Goal: Task Accomplishment & Management: Use online tool/utility

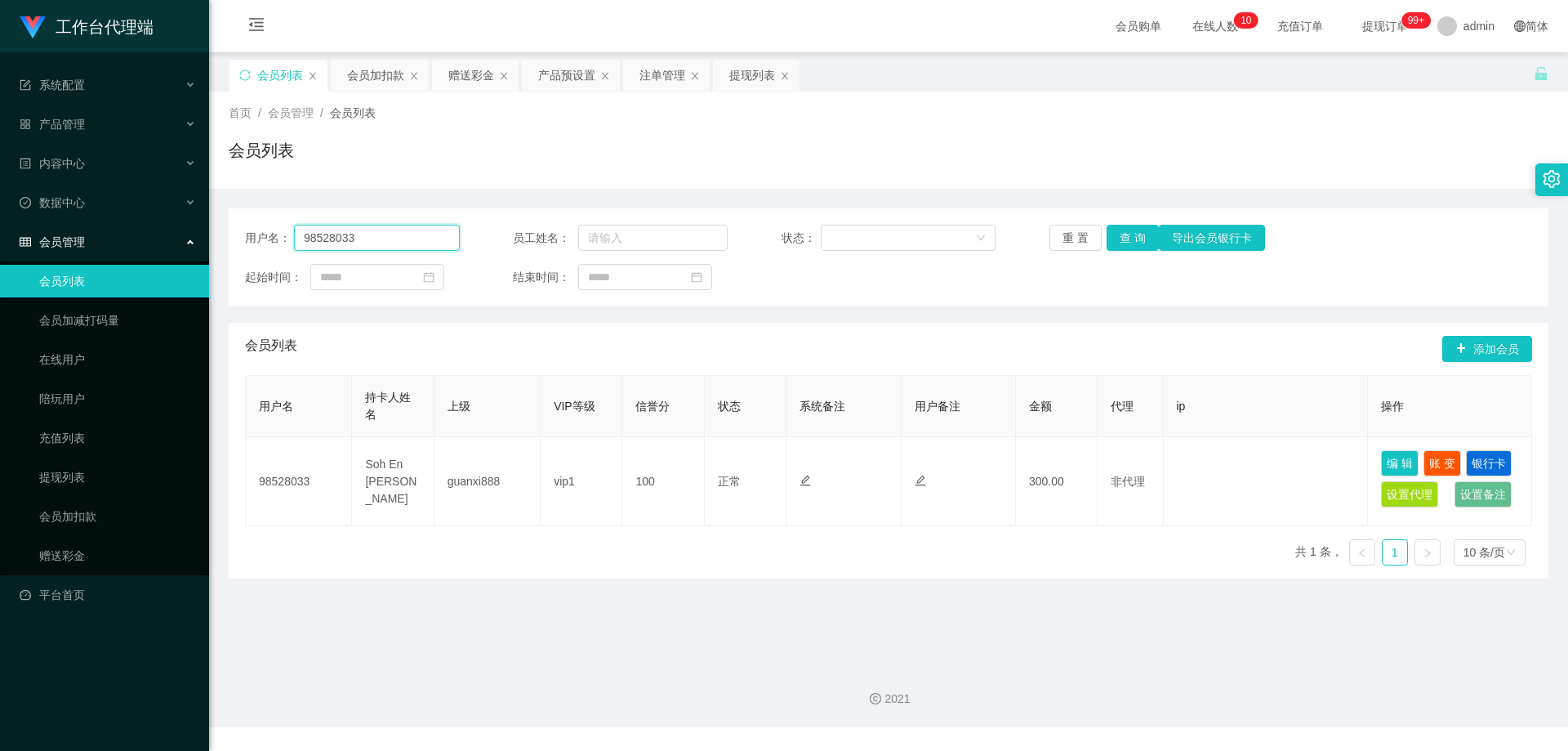
drag, startPoint x: 327, startPoint y: 238, endPoint x: 497, endPoint y: 237, distance: 170.0
click at [203, 240] on section "工作台代理端 系统配置 产品管理 产品列表 产品预设置 开奖记录 注单管理 即时注单 内容中心 数据中心 会员管理 会员列表 会员加减打码量 在线用户 陪玩用…" at bounding box center [784, 363] width 1568 height 728
paste input "mart"
type input "mart"
click at [1140, 230] on button "查 询" at bounding box center [1133, 238] width 52 height 26
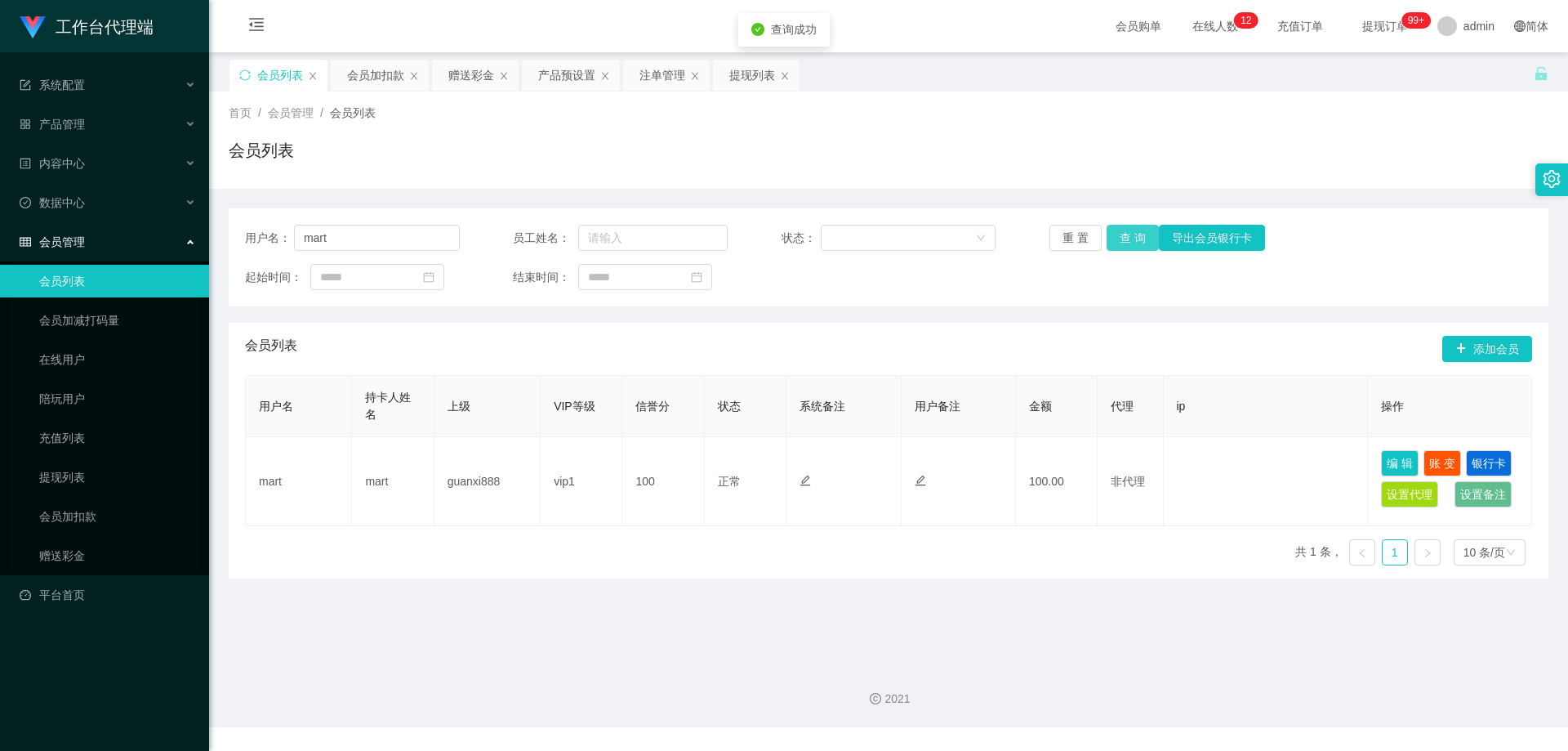
click at [1116, 233] on button "查 询" at bounding box center [1133, 238] width 52 height 26
click at [1116, 233] on div "重 置 查 询 导出会员银行卡" at bounding box center [1156, 238] width 215 height 26
drag, startPoint x: 663, startPoint y: 72, endPoint x: 660, endPoint y: 95, distance: 23.2
click at [663, 72] on div "注单管理" at bounding box center [662, 76] width 46 height 31
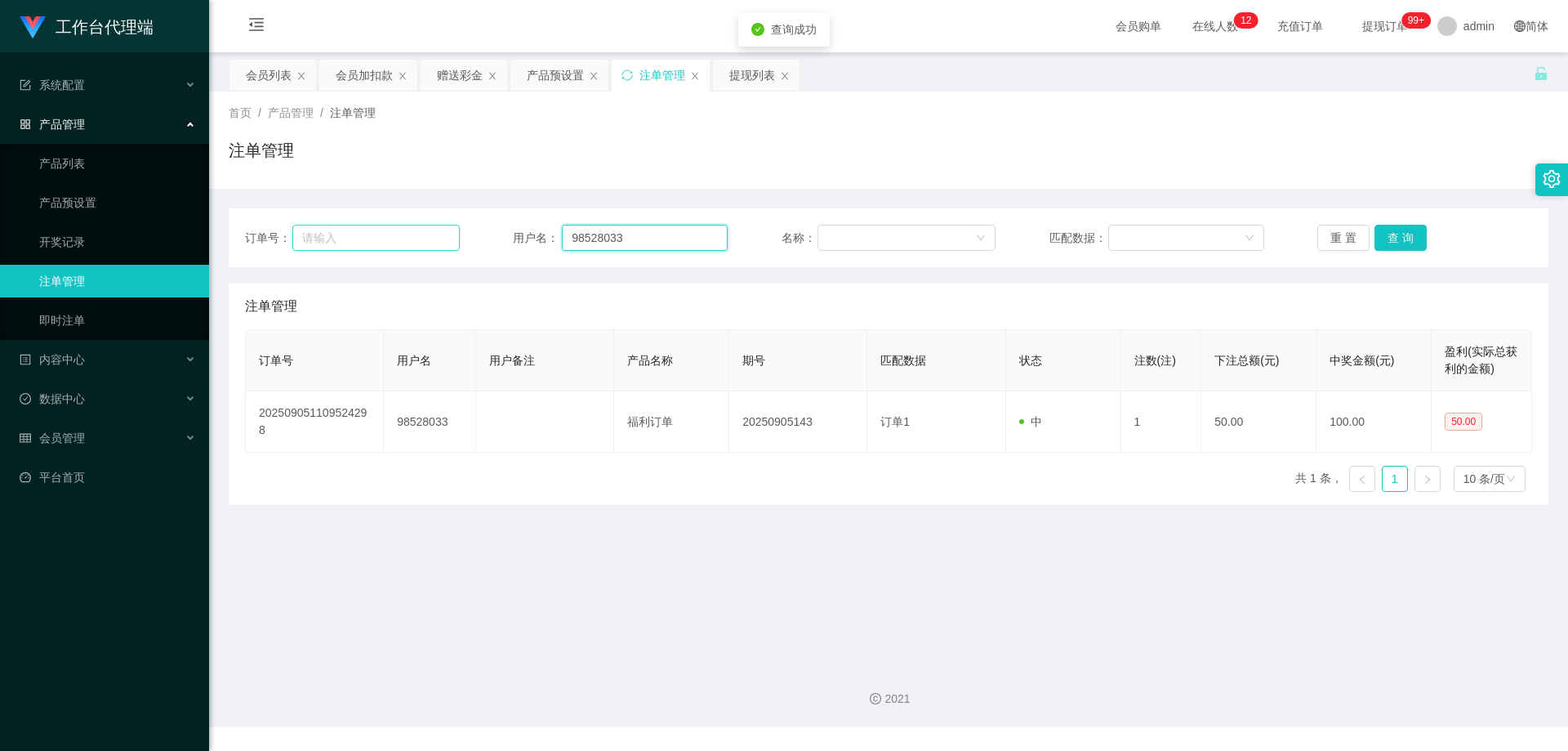
drag, startPoint x: 632, startPoint y: 236, endPoint x: 454, endPoint y: 228, distance: 178.2
click at [440, 228] on div "订单号： 用户名： 98528033 名称： 匹配数据： 重 置 查 询" at bounding box center [889, 238] width 1287 height 26
paste input "mart"
type input "mart"
click at [1410, 239] on button "查 询" at bounding box center [1400, 238] width 52 height 26
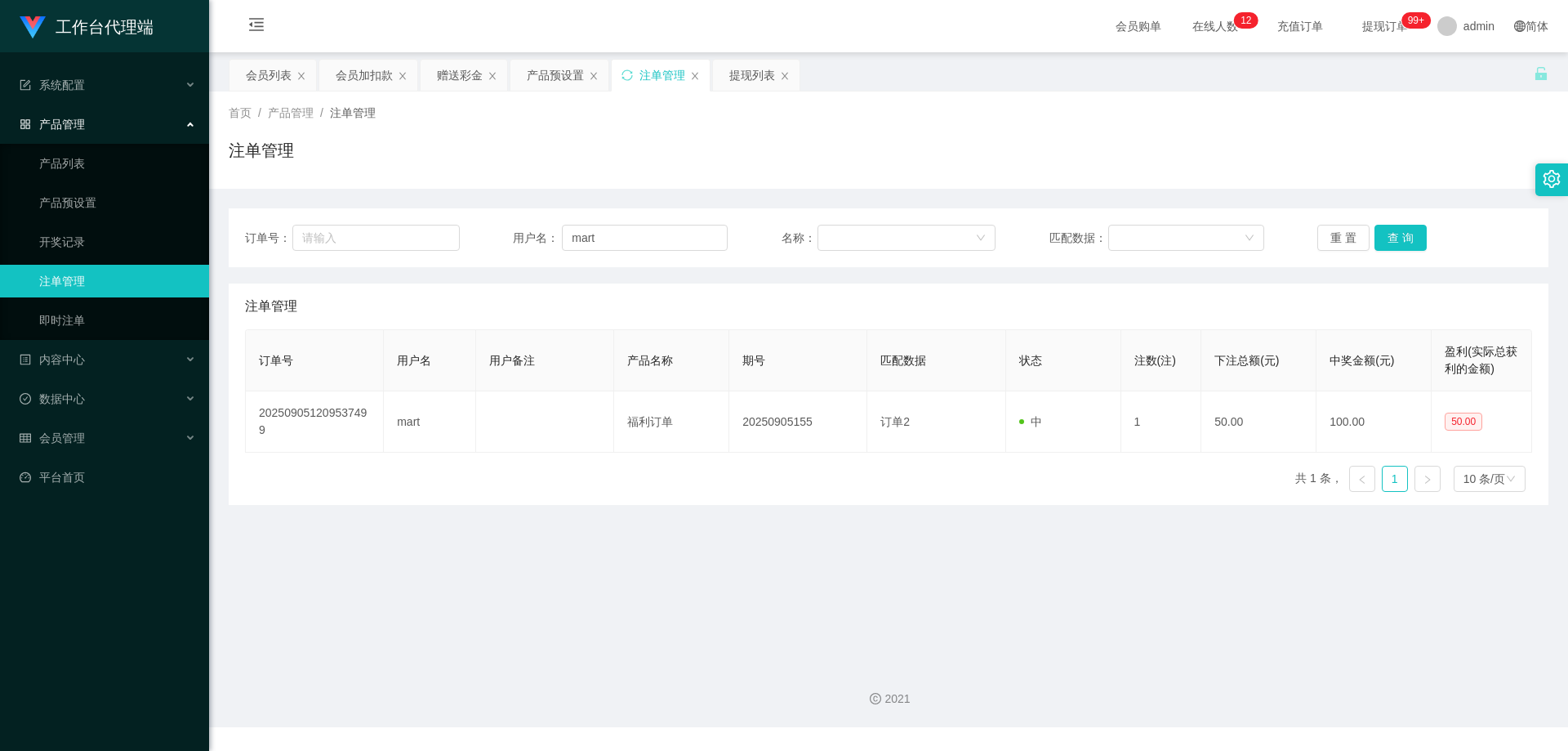
click at [1150, 151] on div "注单管理" at bounding box center [888, 156] width 1320 height 37
click at [534, 55] on main "关闭左侧 关闭右侧 关闭其它 刷新页面 会员列表 会员加扣款 赠送彩金 产品预设置 注单管理 提现列表 首页 / 产品管理 / 注单管理 / 注单管理 订单号…" at bounding box center [889, 351] width 1359 height 599
click at [542, 67] on div "产品预设置" at bounding box center [555, 76] width 57 height 31
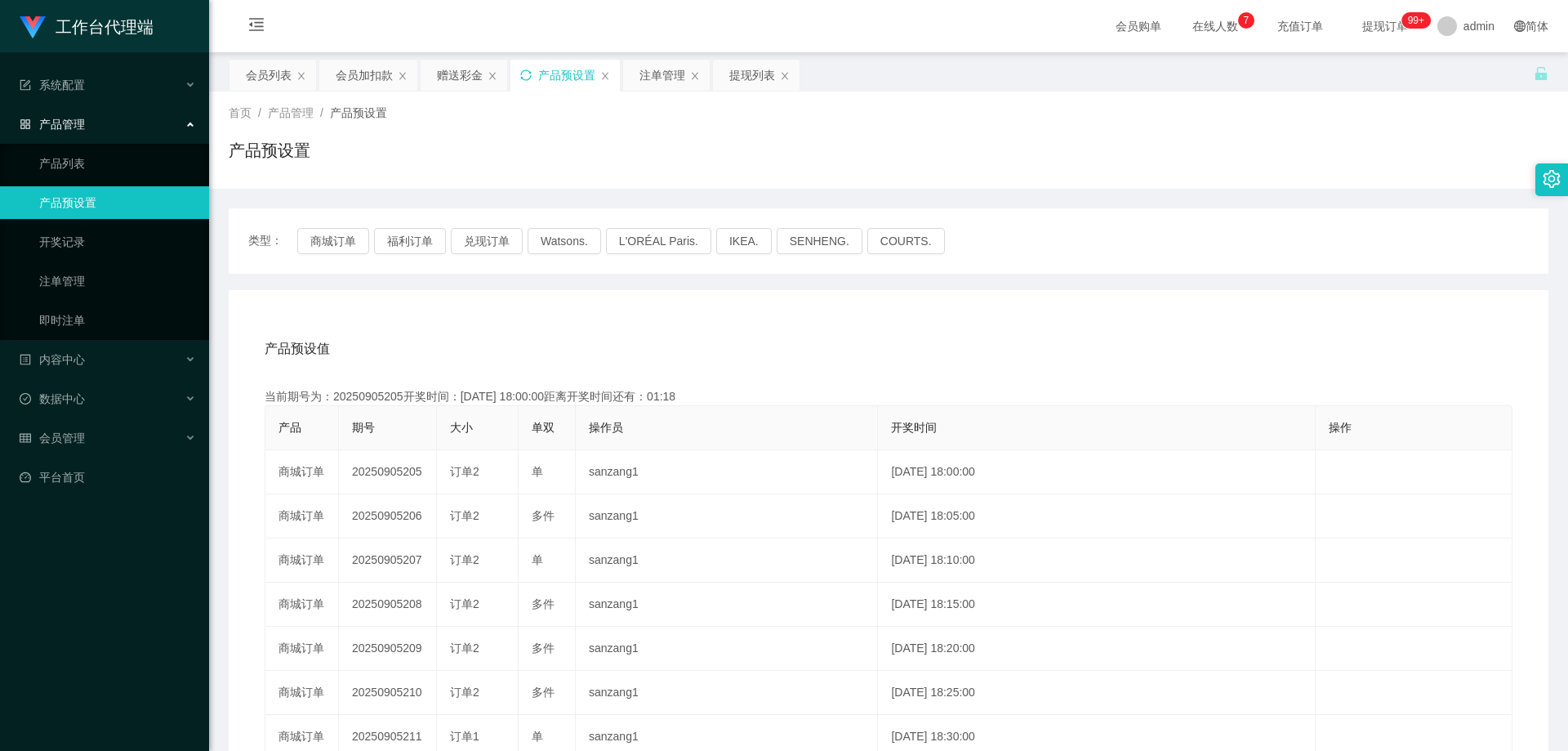
click at [526, 75] on icon "图标: sync" at bounding box center [526, 75] width 11 height 11
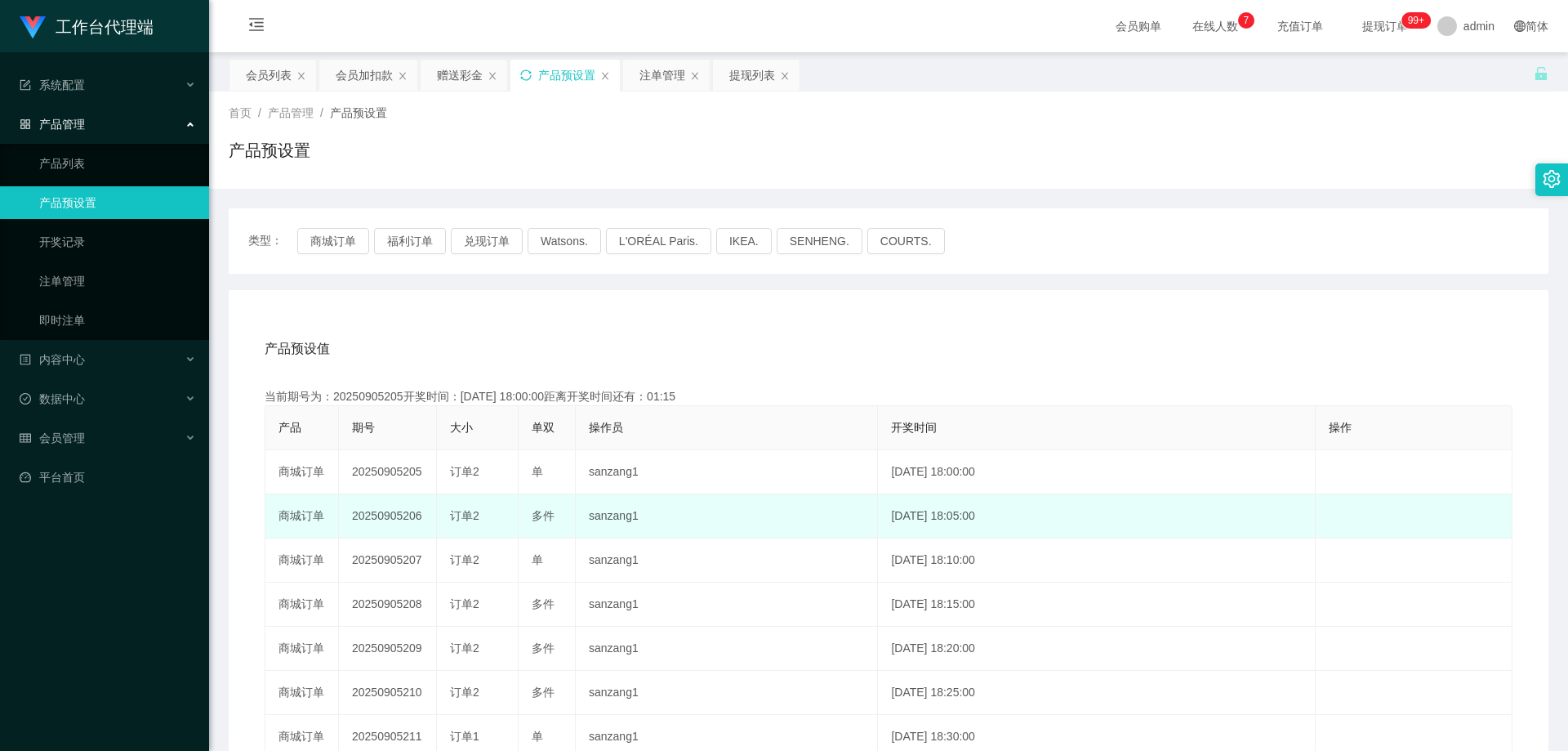
drag, startPoint x: 422, startPoint y: 519, endPoint x: 507, endPoint y: 534, distance: 86.3
click at [336, 518] on tr "商城订单 20250905206 订单2 多件 sanzang1 [DATE] 18:05:00 编 辑 限制投注" at bounding box center [889, 516] width 1247 height 44
copy tr "商城订单 20250905206"
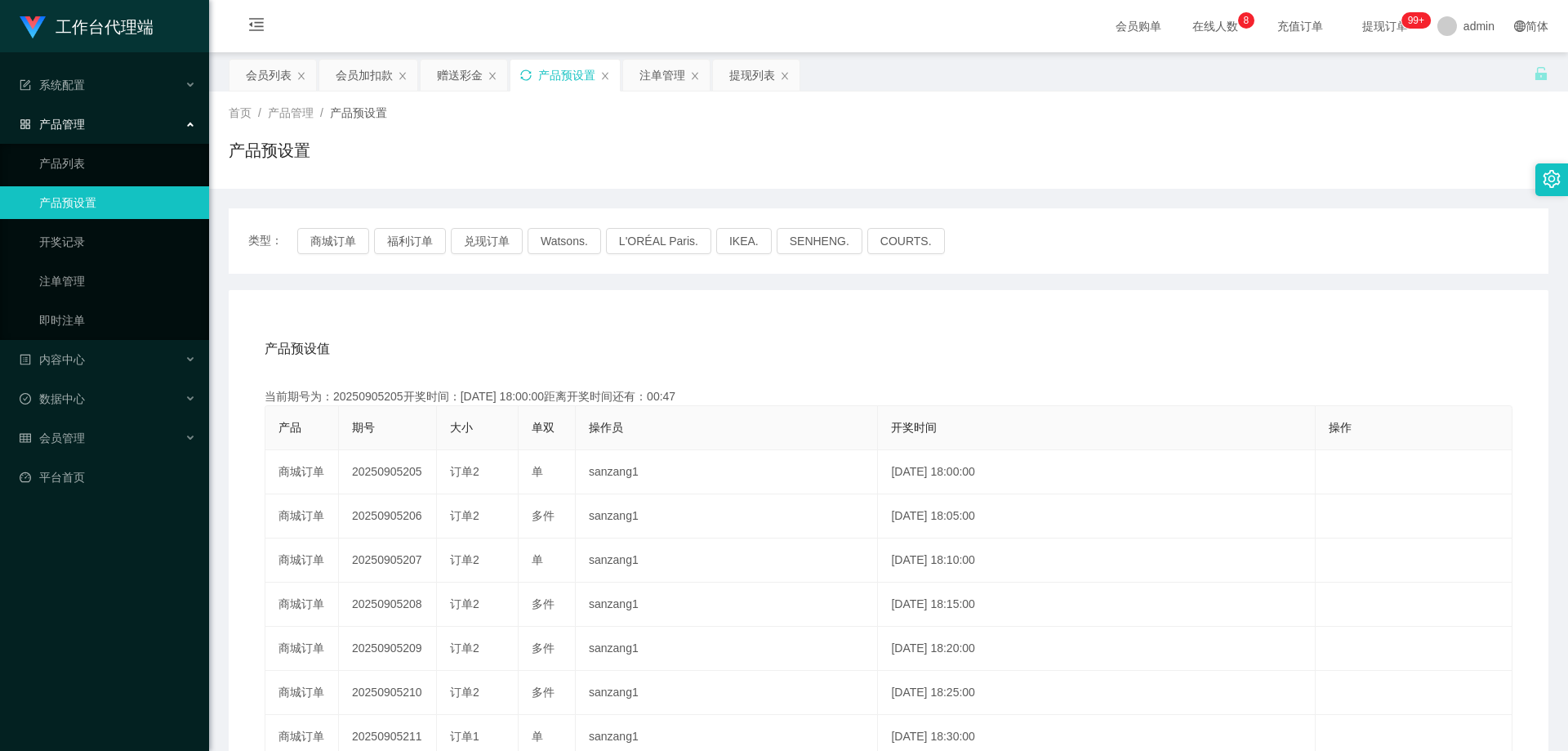
click at [524, 73] on icon "图标: sync" at bounding box center [526, 75] width 11 height 11
click at [654, 71] on div "注单管理" at bounding box center [662, 76] width 46 height 31
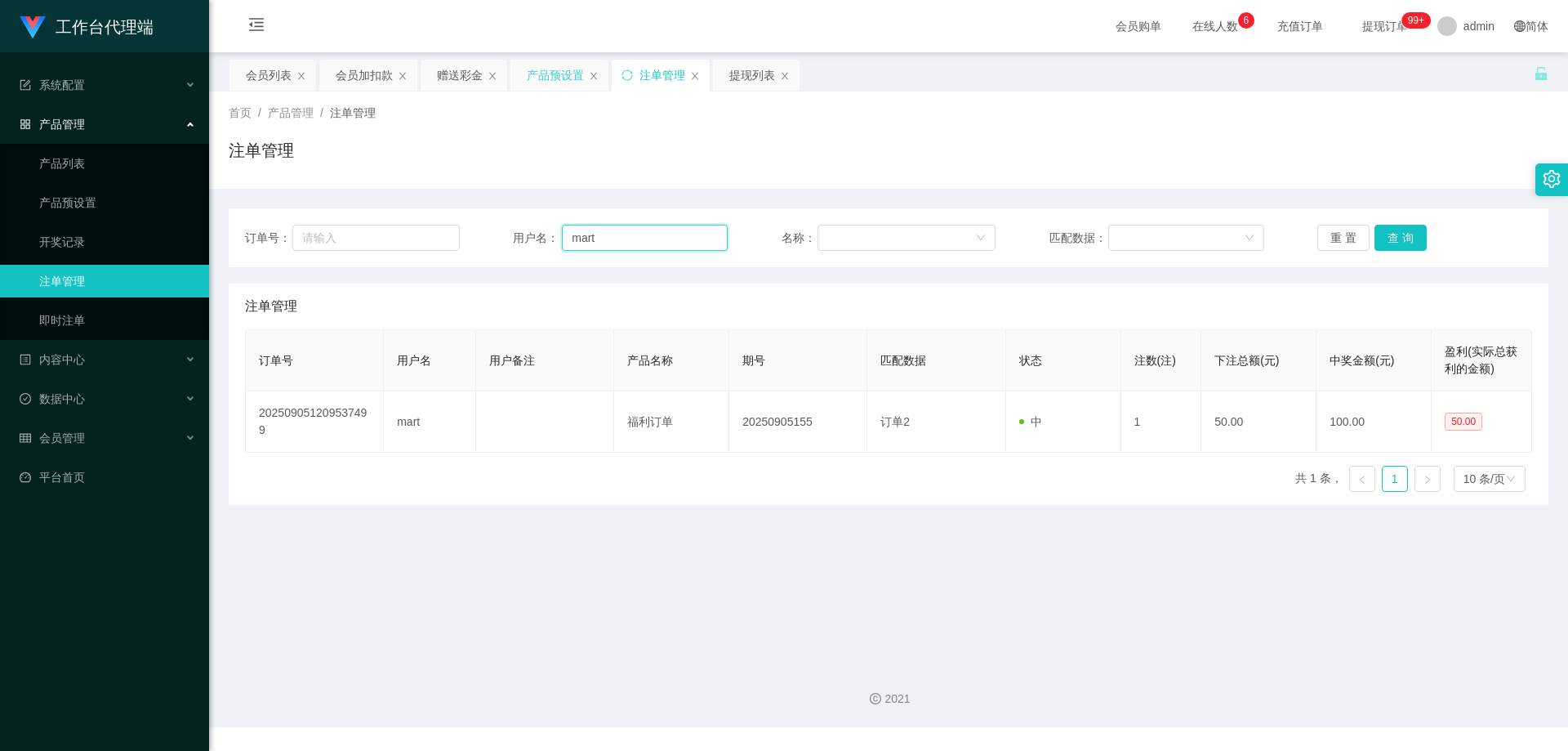
drag, startPoint x: 672, startPoint y: 249, endPoint x: 606, endPoint y: 246, distance: 66.1
click at [606, 246] on input "mart" at bounding box center [645, 238] width 166 height 26
click at [1408, 236] on button "查 询" at bounding box center [1400, 238] width 52 height 26
click at [1408, 236] on button "查 询" at bounding box center [1409, 238] width 70 height 26
click at [1408, 236] on div "重 置 查 询" at bounding box center [1424, 238] width 215 height 26
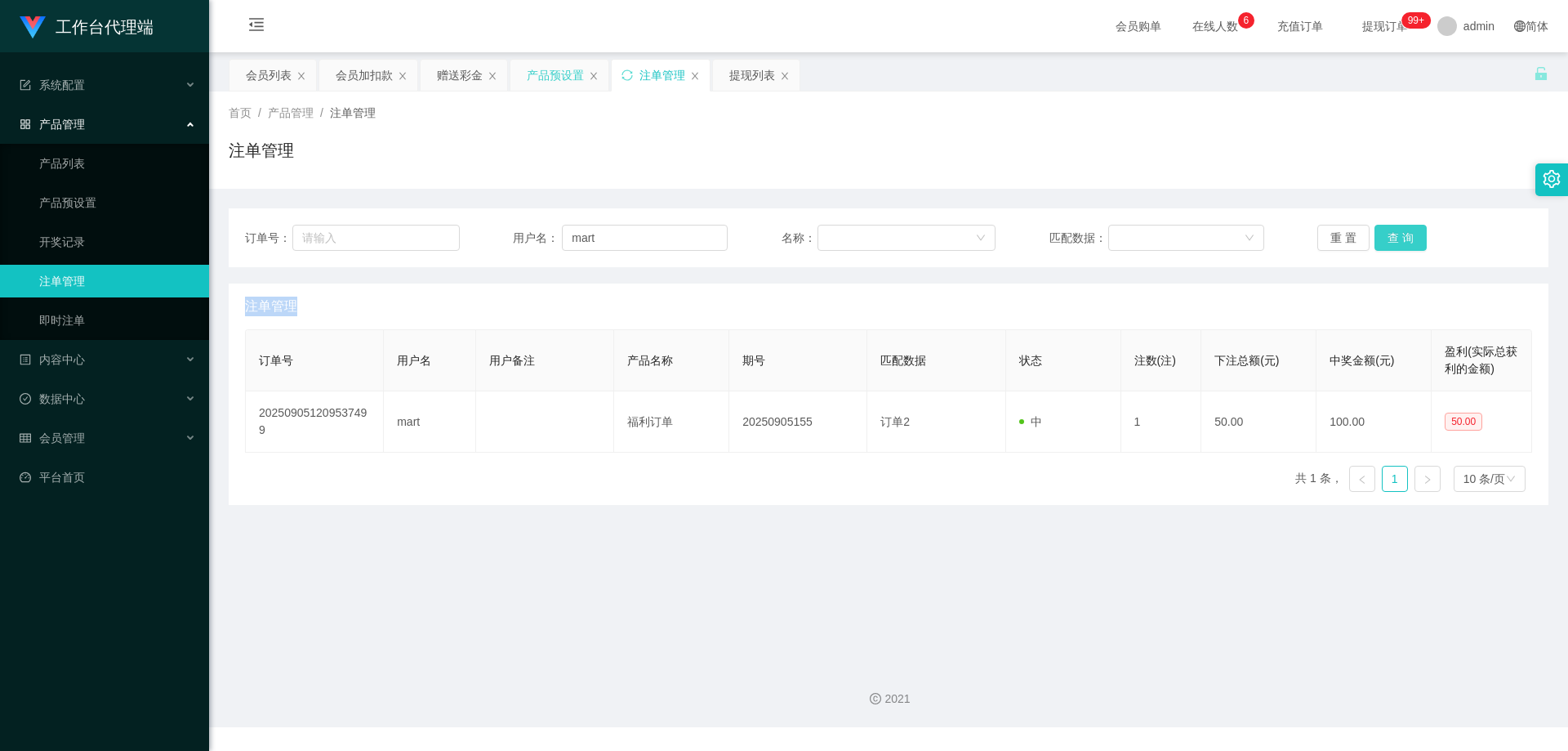
click at [1408, 236] on button "查 询" at bounding box center [1400, 238] width 52 height 26
click at [1408, 236] on div "重 置 查 询" at bounding box center [1424, 238] width 215 height 26
click at [1408, 236] on button "查 询" at bounding box center [1400, 238] width 52 height 26
click at [1408, 236] on div "重 置 查 询" at bounding box center [1424, 238] width 215 height 26
click at [1408, 236] on button "查 询" at bounding box center [1400, 238] width 52 height 26
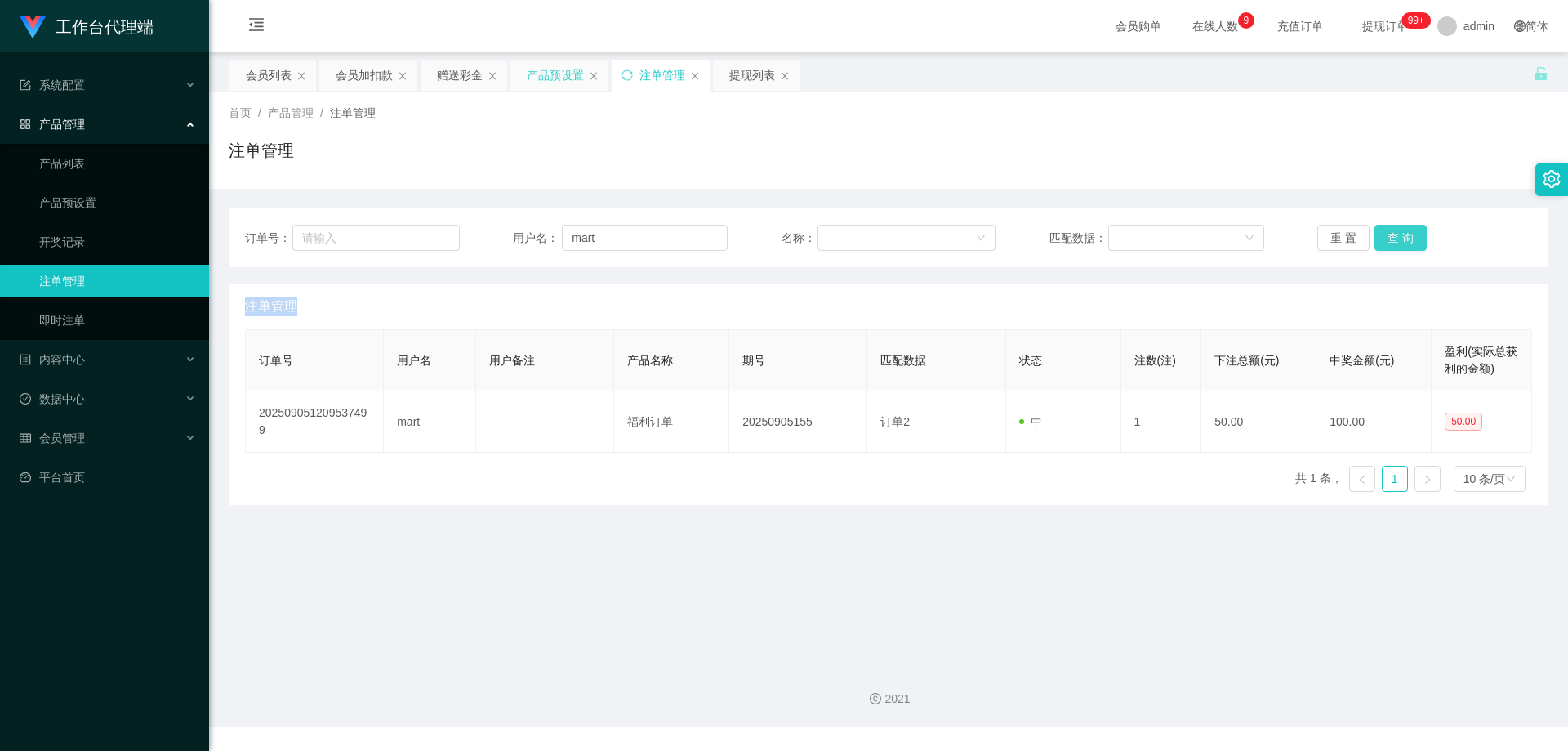
click at [1381, 232] on button "查 询" at bounding box center [1400, 238] width 52 height 26
click at [1383, 232] on button "查 询" at bounding box center [1400, 238] width 52 height 26
click at [1383, 232] on button "查 询" at bounding box center [1409, 238] width 70 height 26
click at [1383, 232] on button "查 询" at bounding box center [1400, 238] width 52 height 26
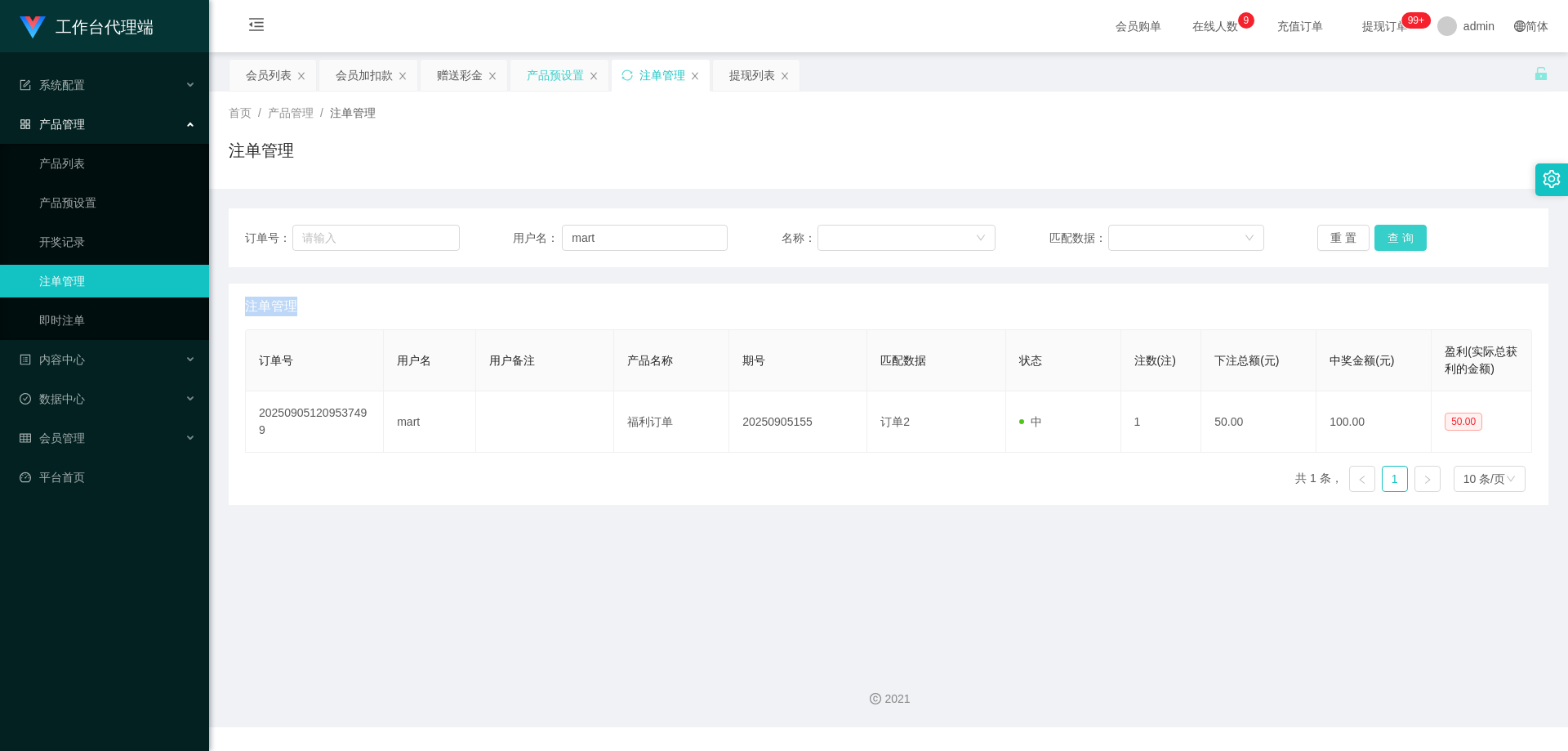
click at [1397, 235] on button "查 询" at bounding box center [1400, 238] width 52 height 26
click at [1397, 235] on button "查 询" at bounding box center [1409, 238] width 70 height 26
click at [1397, 235] on div "重 置 查 询" at bounding box center [1424, 238] width 215 height 26
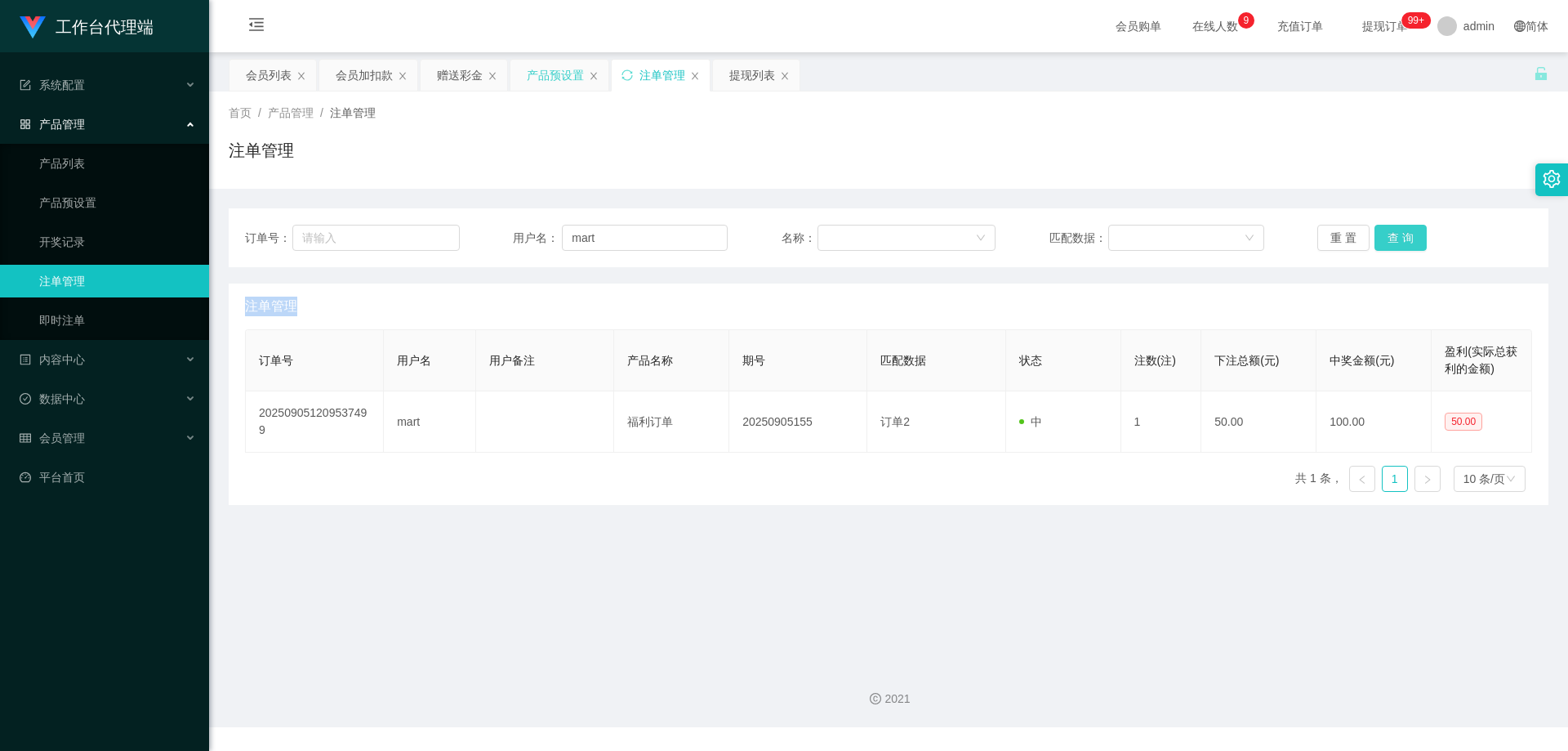
click at [1397, 235] on button "查 询" at bounding box center [1400, 238] width 52 height 26
click at [1397, 235] on div "重 置 查 询" at bounding box center [1424, 238] width 215 height 26
click at [1397, 235] on button "查 询" at bounding box center [1400, 238] width 52 height 26
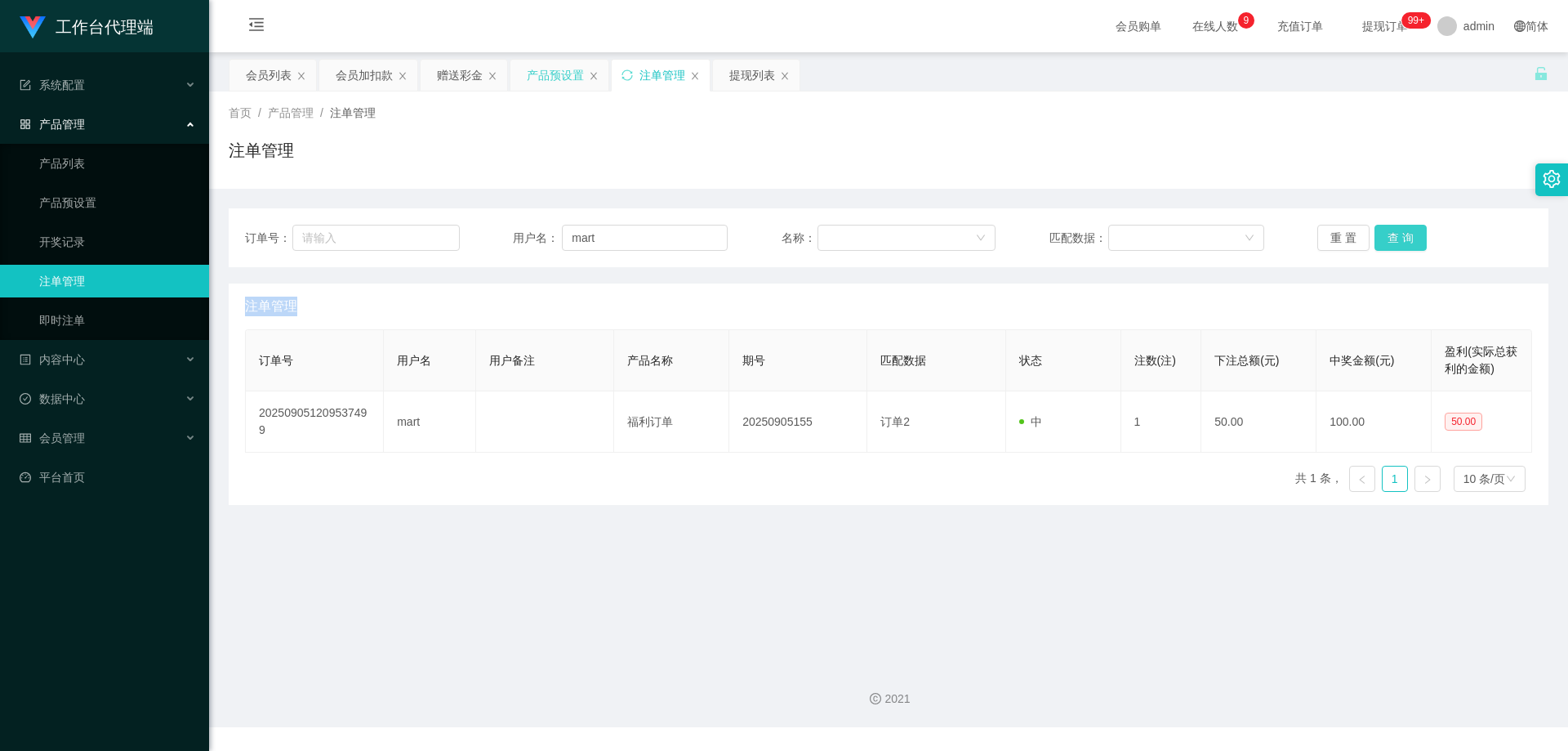
click at [1397, 235] on button "查 询" at bounding box center [1400, 238] width 52 height 26
click at [1397, 235] on div "重 置 查 询" at bounding box center [1424, 238] width 215 height 26
click at [1397, 235] on button "查 询" at bounding box center [1400, 238] width 52 height 26
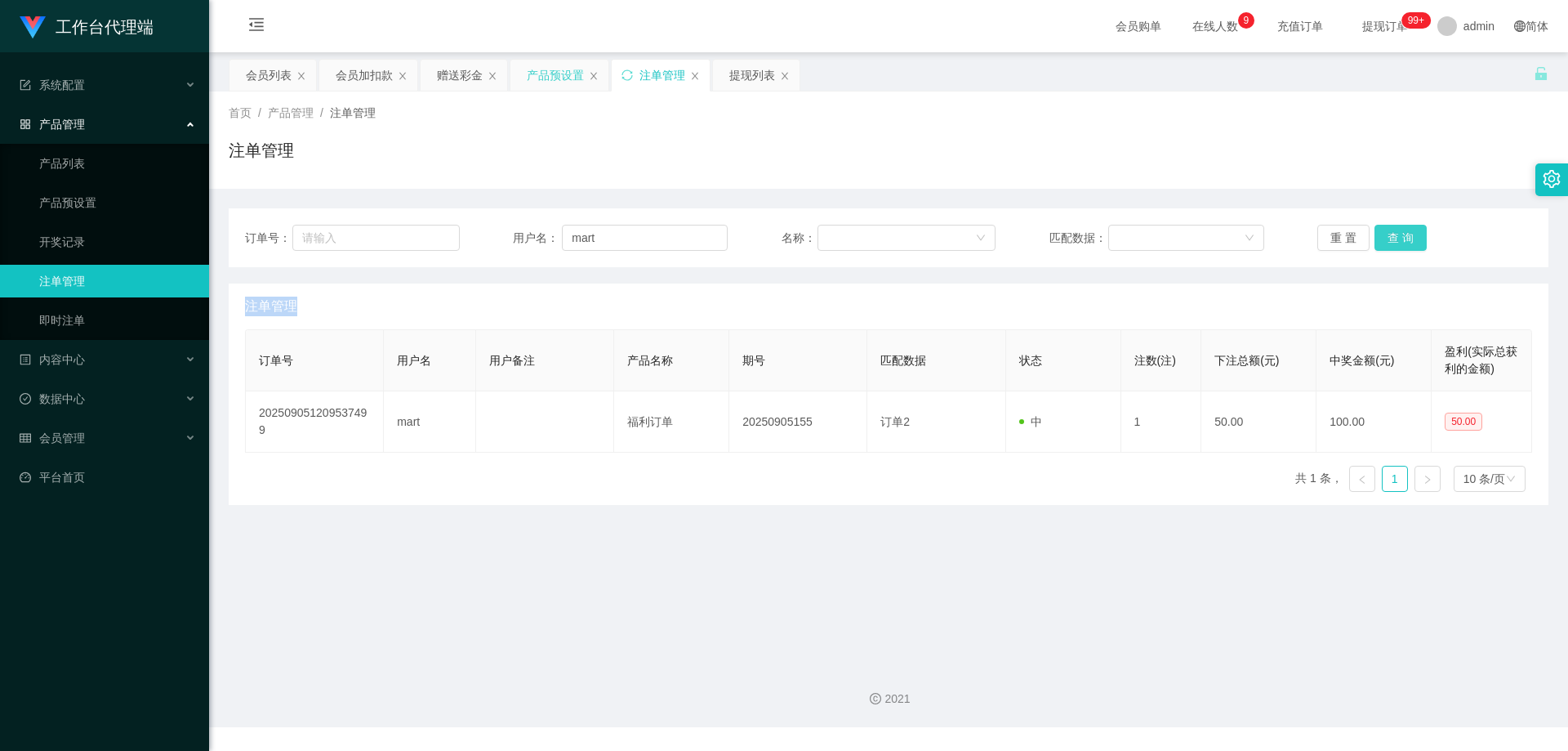
click at [1397, 235] on div "重 置 查 询" at bounding box center [1424, 238] width 215 height 26
click at [1397, 235] on button "查 询" at bounding box center [1400, 238] width 52 height 26
click at [1406, 240] on button "查 询" at bounding box center [1400, 238] width 52 height 26
click at [1404, 237] on button "查 询" at bounding box center [1400, 238] width 52 height 26
click at [1404, 237] on div "重 置 查 询" at bounding box center [1424, 238] width 215 height 26
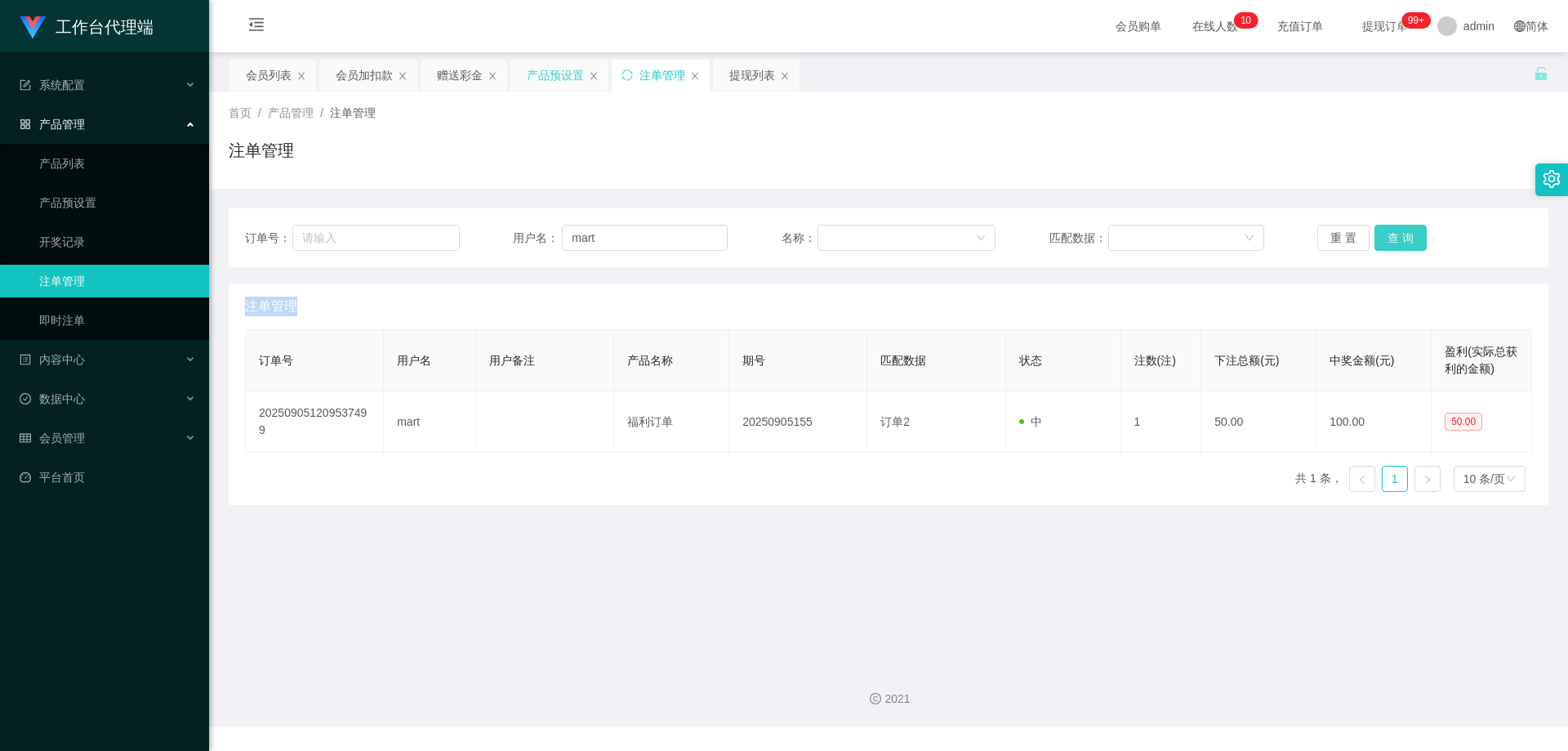
click at [1404, 237] on button "查 询" at bounding box center [1400, 238] width 52 height 26
click at [1386, 232] on button "查 询" at bounding box center [1400, 238] width 52 height 26
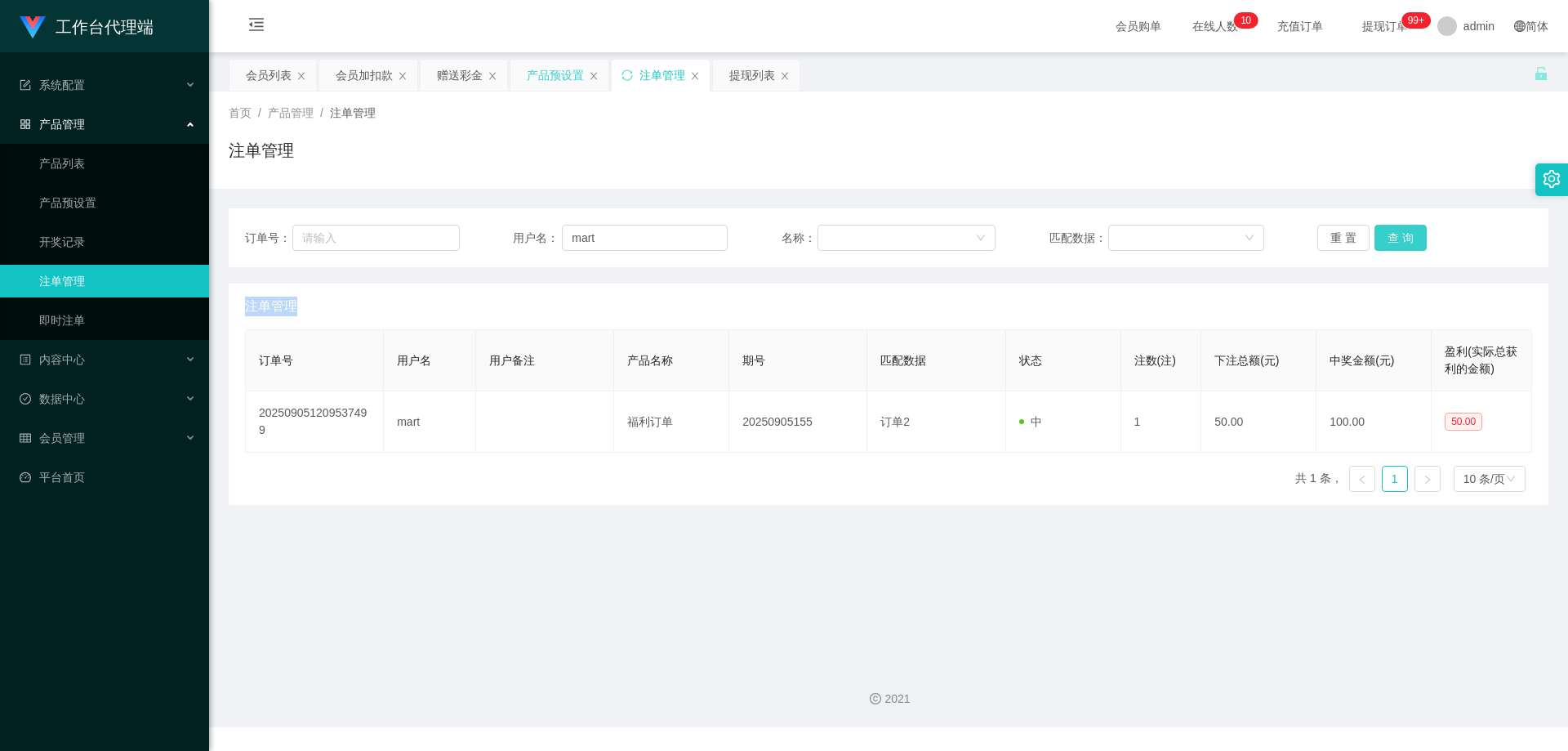
click at [1386, 232] on button "查 询" at bounding box center [1400, 238] width 52 height 26
click at [1386, 232] on button "查 询" at bounding box center [1409, 238] width 70 height 26
click at [1386, 232] on div "重 置 查 询" at bounding box center [1424, 238] width 215 height 26
click at [1386, 232] on button "查 询" at bounding box center [1400, 238] width 52 height 26
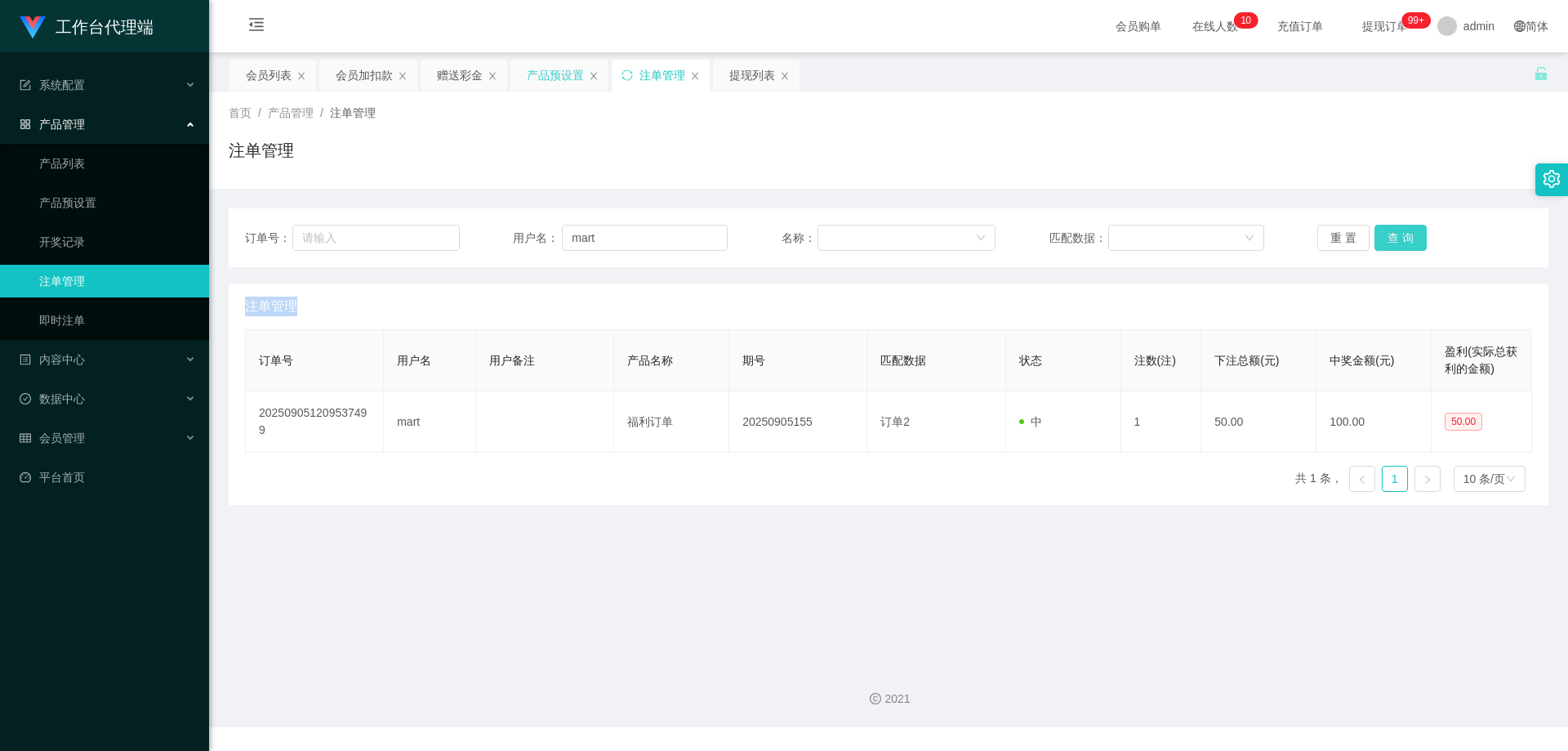
click at [1386, 232] on div "重 置 查 询" at bounding box center [1424, 238] width 215 height 26
click at [1386, 232] on button "查 询" at bounding box center [1400, 238] width 52 height 26
click at [1386, 232] on div "重 置 查 询" at bounding box center [1424, 238] width 215 height 26
click at [1384, 234] on button "查 询" at bounding box center [1400, 238] width 52 height 26
click at [1384, 236] on button "查 询" at bounding box center [1400, 238] width 52 height 26
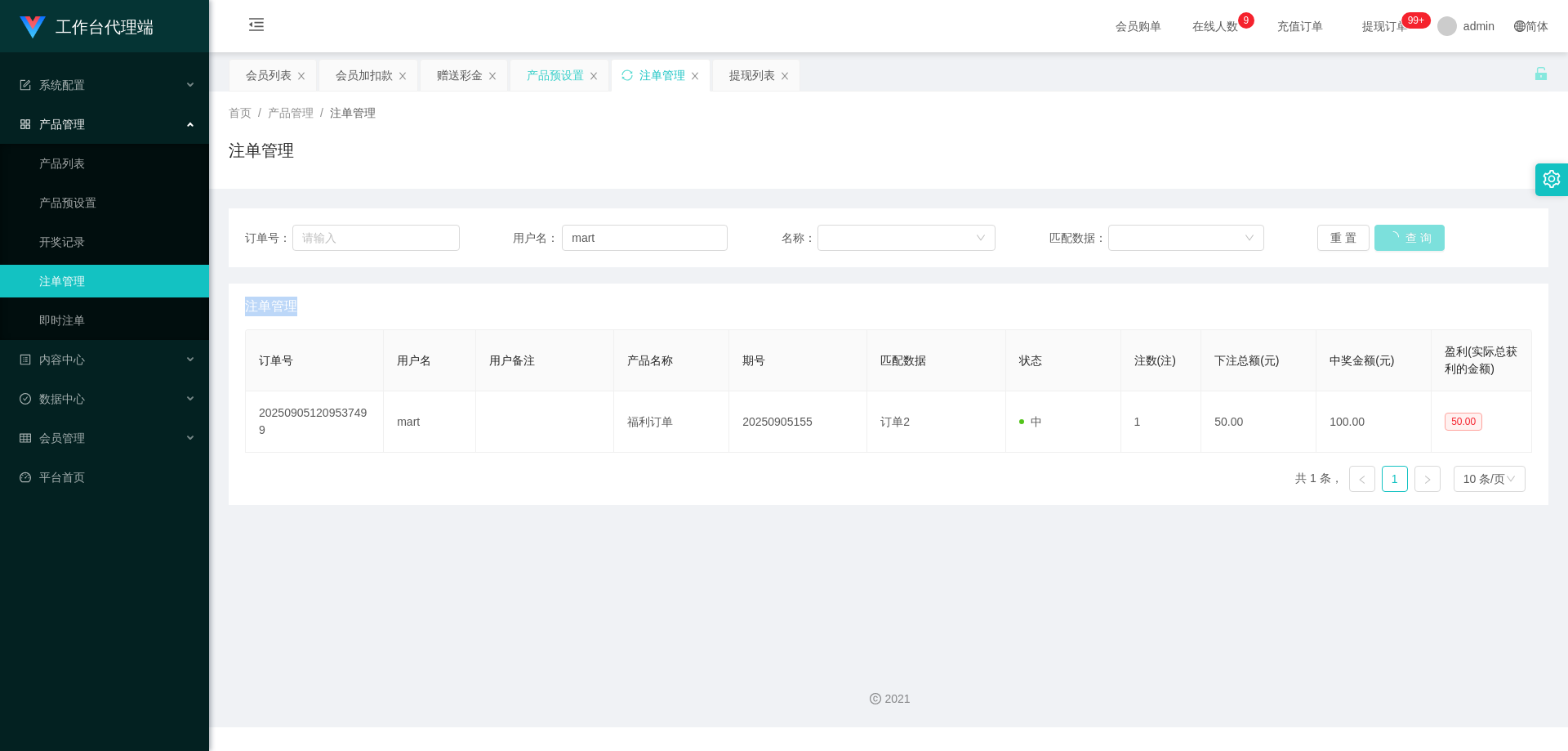
click at [1384, 236] on div "重 置 查 询" at bounding box center [1424, 238] width 215 height 26
click at [1384, 236] on button "查 询" at bounding box center [1400, 238] width 52 height 26
click at [1384, 236] on div "重 置 查 询" at bounding box center [1424, 238] width 215 height 26
click at [1384, 236] on button "查 询" at bounding box center [1400, 238] width 52 height 26
click at [1384, 236] on div "重 置 查 询" at bounding box center [1424, 238] width 215 height 26
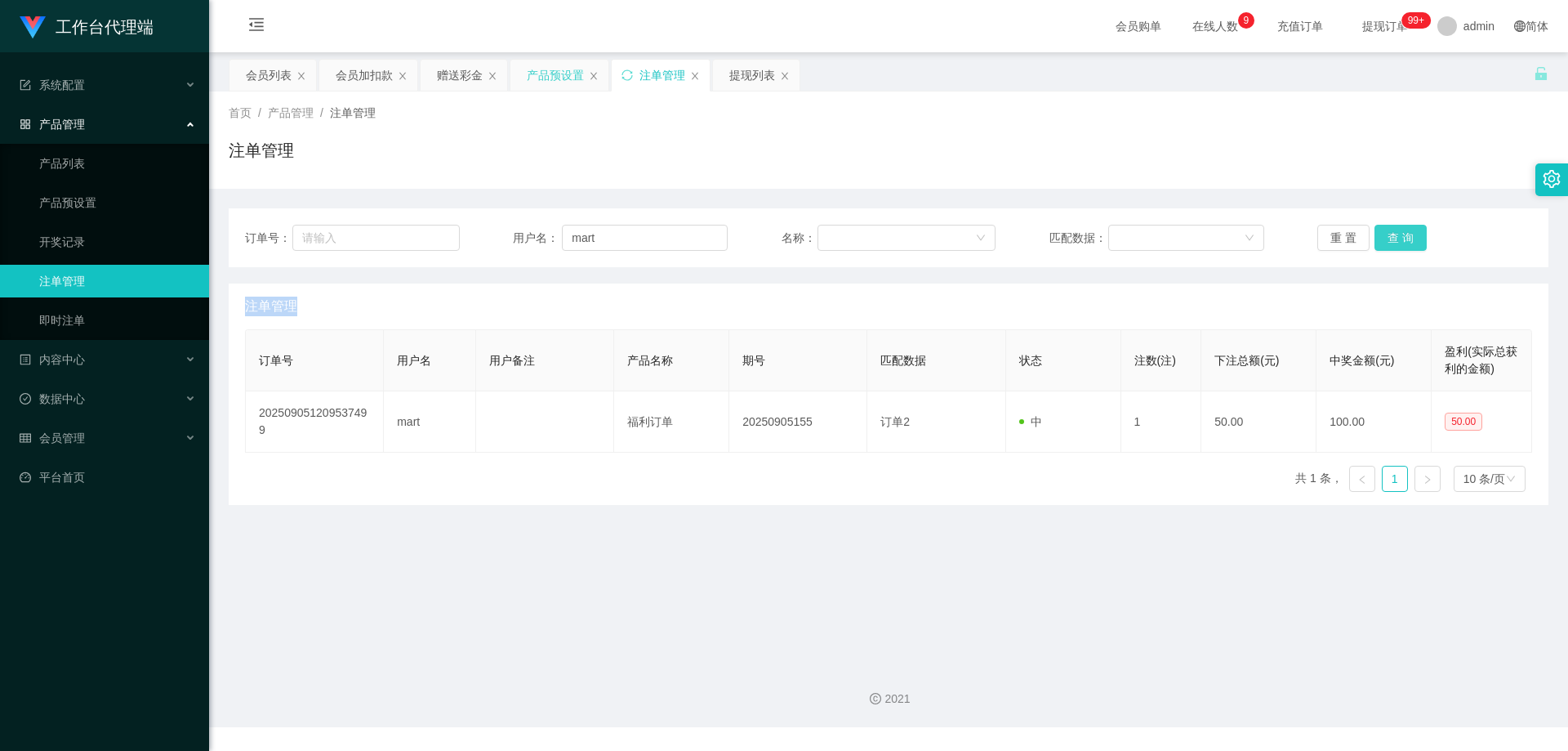
click at [1384, 236] on button "查 询" at bounding box center [1400, 238] width 52 height 26
click at [1384, 236] on div "重 置 查 询" at bounding box center [1424, 238] width 215 height 26
click at [1374, 241] on button "查 询" at bounding box center [1400, 238] width 52 height 26
click at [1374, 241] on button "查 询" at bounding box center [1409, 238] width 70 height 26
click at [1382, 237] on button "查 询" at bounding box center [1409, 238] width 70 height 26
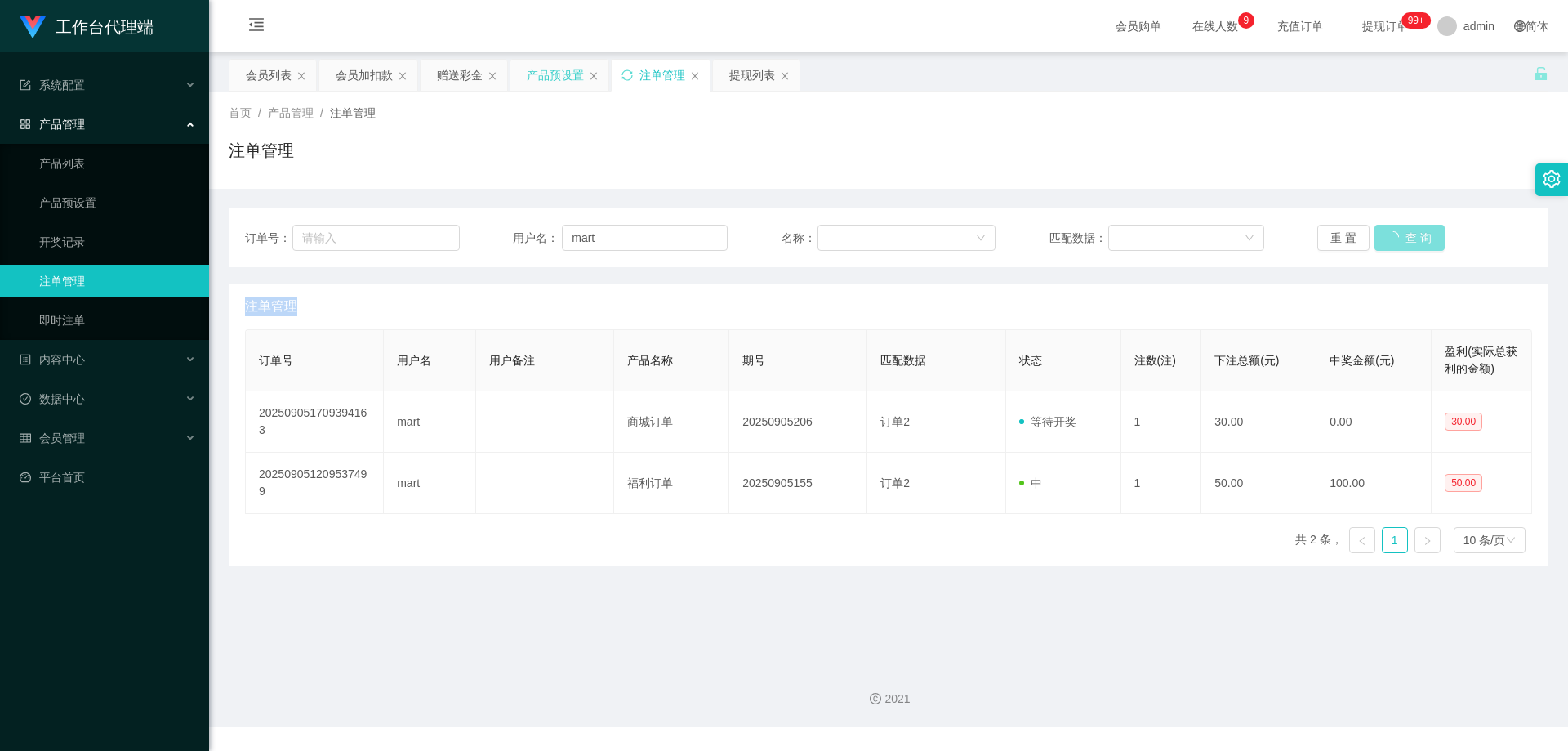
click at [1382, 237] on button "查 询" at bounding box center [1409, 238] width 70 height 26
click at [1382, 237] on button "查 询" at bounding box center [1400, 238] width 52 height 26
click at [1382, 237] on div "重 置 查 询" at bounding box center [1424, 238] width 215 height 26
click at [1384, 235] on div "重 置 查 询" at bounding box center [1424, 238] width 215 height 26
click at [1002, 670] on div "2021" at bounding box center [889, 688] width 1359 height 76
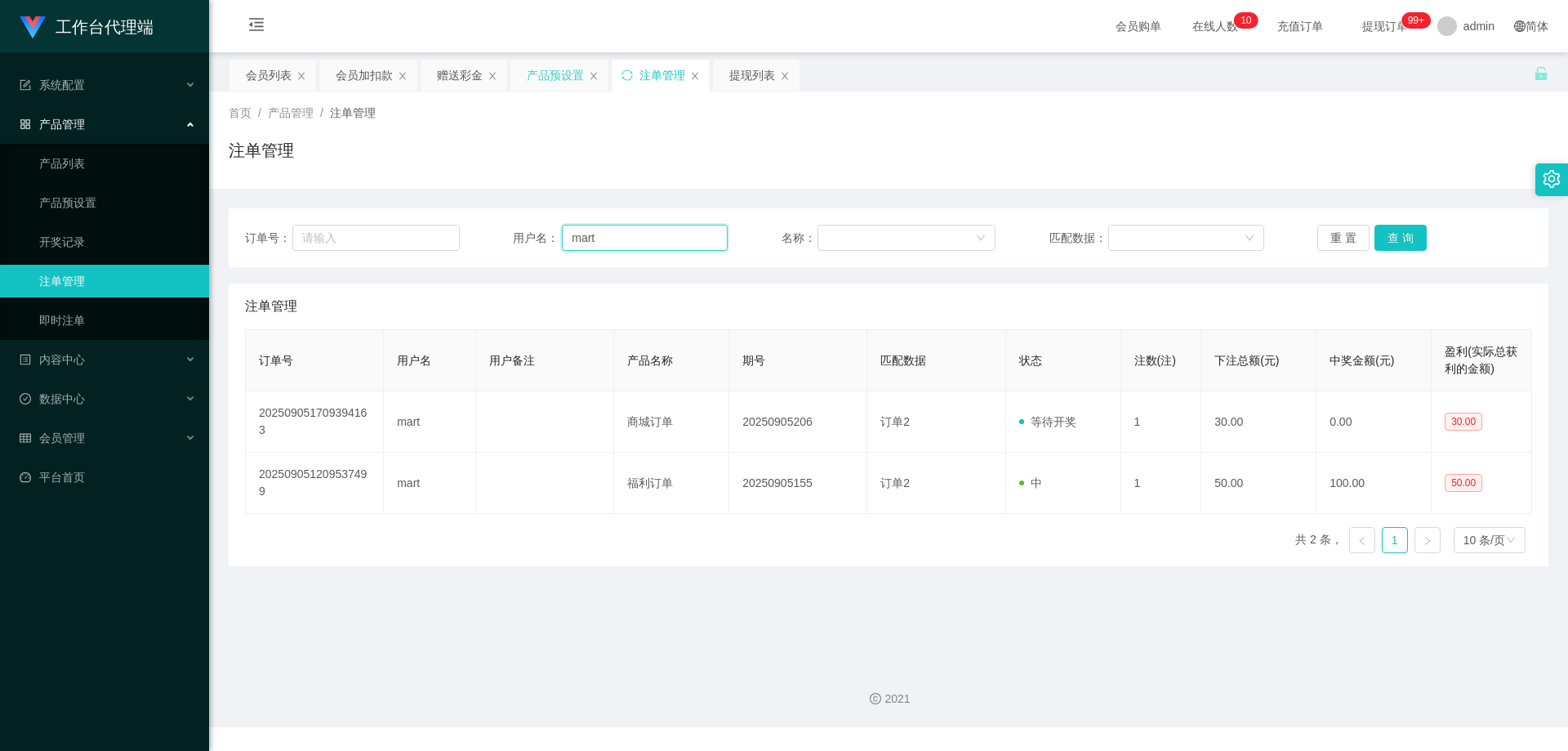
drag, startPoint x: 631, startPoint y: 242, endPoint x: 549, endPoint y: 236, distance: 82.2
click at [549, 236] on div "用户名： mart" at bounding box center [619, 238] width 215 height 26
click at [267, 75] on div "会员列表" at bounding box center [268, 76] width 46 height 31
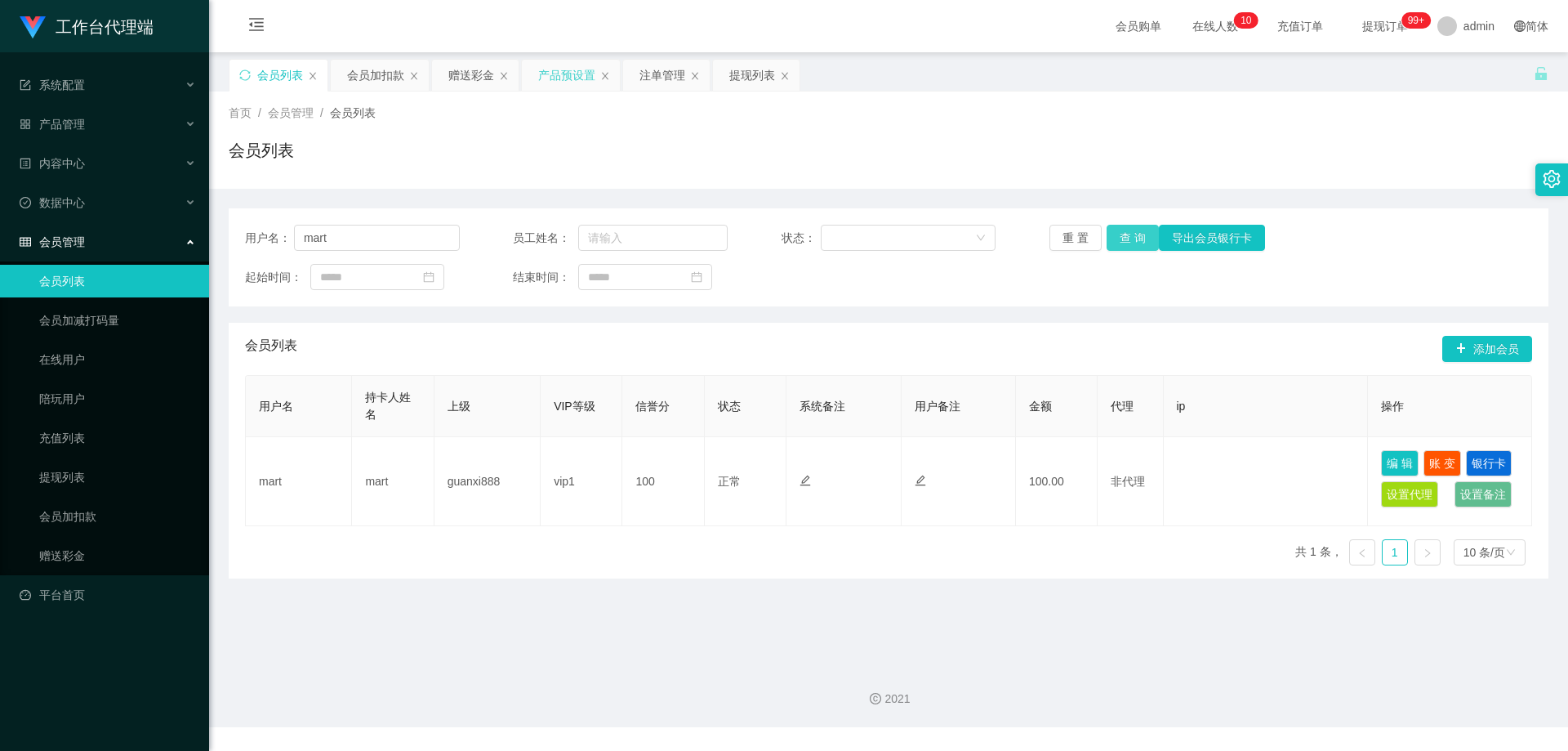
click at [1140, 234] on button "查 询" at bounding box center [1133, 238] width 52 height 26
click at [1128, 235] on button "查 询" at bounding box center [1133, 238] width 52 height 26
click at [378, 236] on input "mart" at bounding box center [376, 238] width 166 height 26
click at [1139, 230] on button "查 询" at bounding box center [1133, 238] width 52 height 26
click at [1354, 32] on span "提现订单 99+" at bounding box center [1385, 26] width 62 height 11
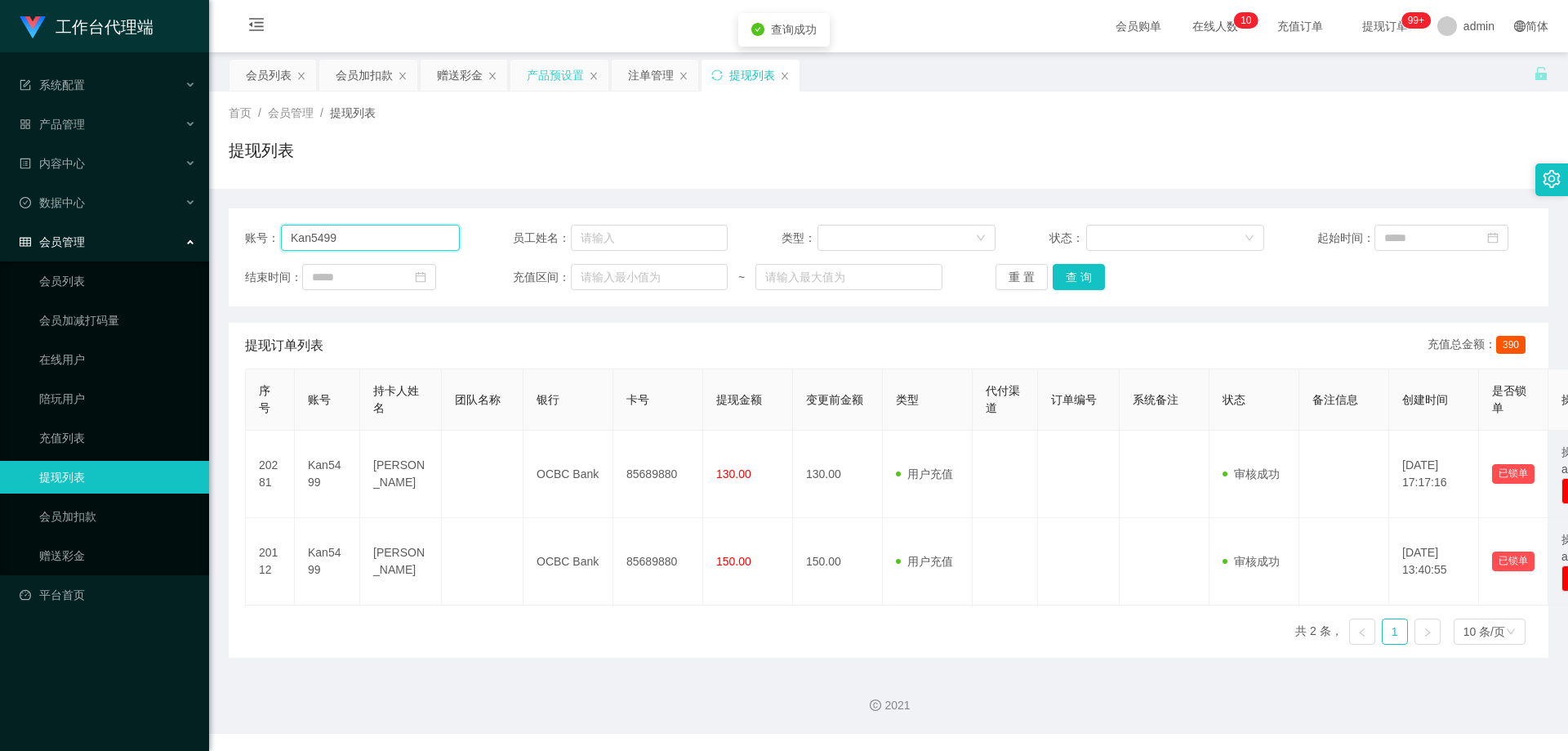
drag, startPoint x: 377, startPoint y: 241, endPoint x: 378, endPoint y: 230, distance: 11.0
click at [234, 230] on div "账号： Kan5499 员工姓名： 类型： 状态： 起始时间： 结束时间： 充值区间： ~ 重 置 查 询" at bounding box center [888, 257] width 1320 height 98
paste input "mart"
type input "mart"
click at [1068, 279] on button "查 询" at bounding box center [1079, 277] width 52 height 26
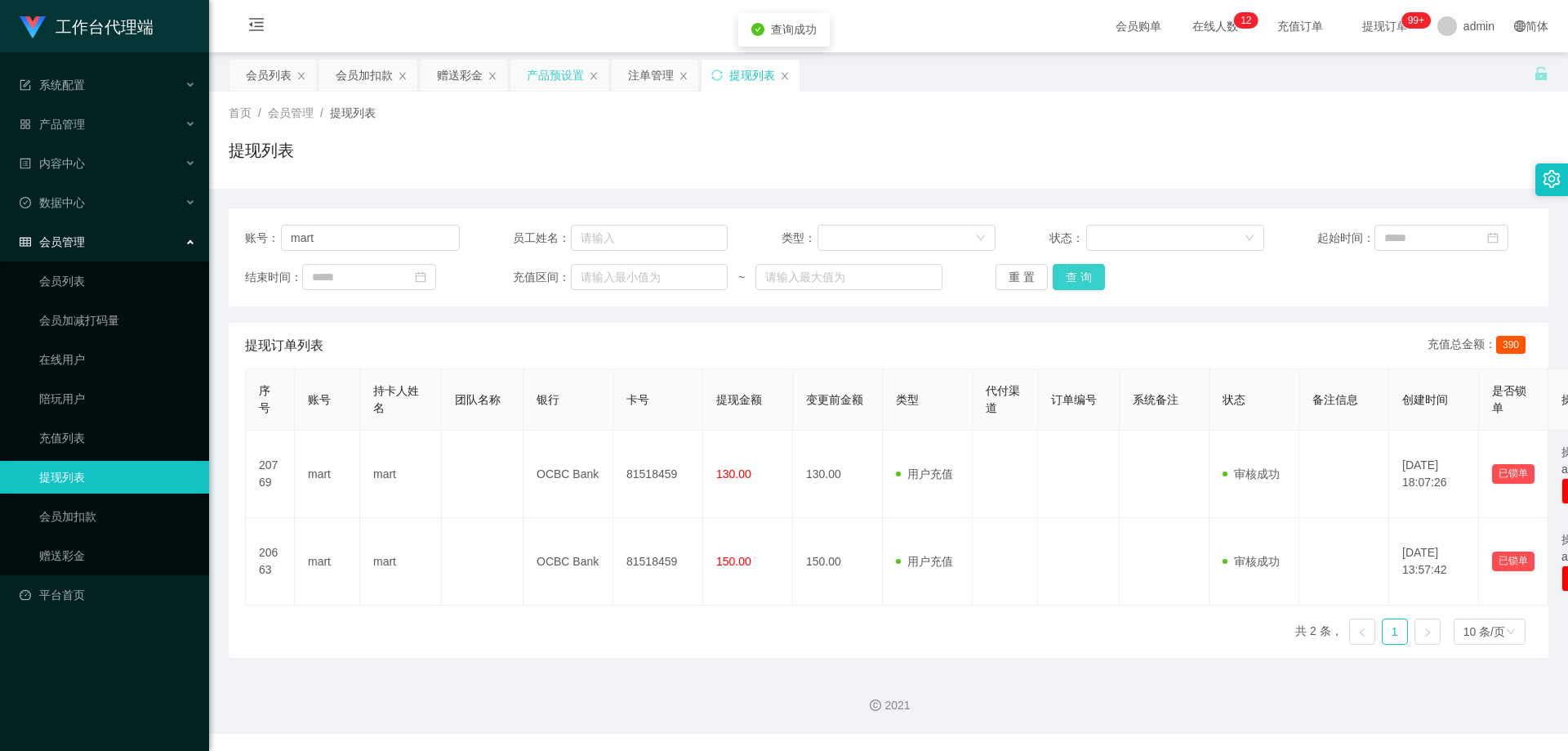
click at [1071, 276] on button "查 询" at bounding box center [1079, 277] width 52 height 26
click at [241, 70] on div "会员列表" at bounding box center [273, 76] width 87 height 31
click at [271, 75] on div "会员列表" at bounding box center [268, 76] width 46 height 31
